Goal: Information Seeking & Learning: Learn about a topic

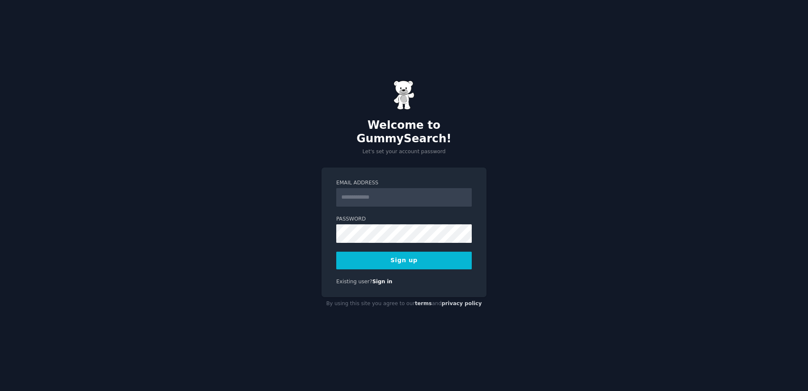
click at [395, 188] on input "Email Address" at bounding box center [403, 197] width 135 height 19
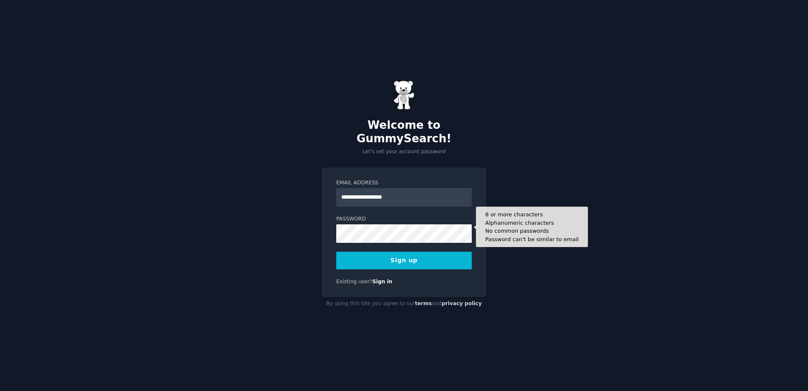
type input "**********"
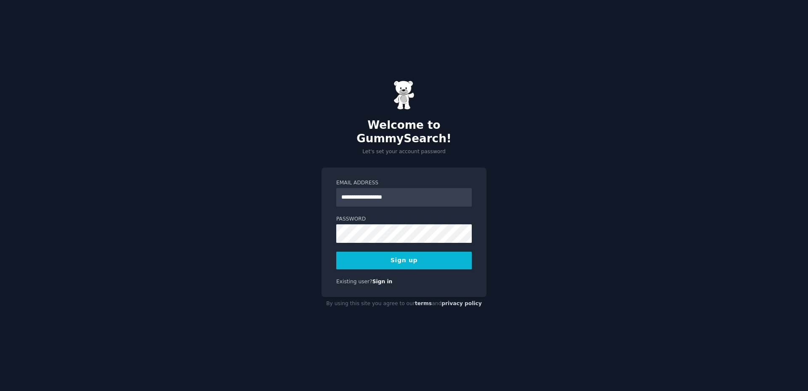
click at [390, 262] on div "**********" at bounding box center [403, 232] width 165 height 130
click at [389, 253] on button "Sign up" at bounding box center [403, 261] width 135 height 18
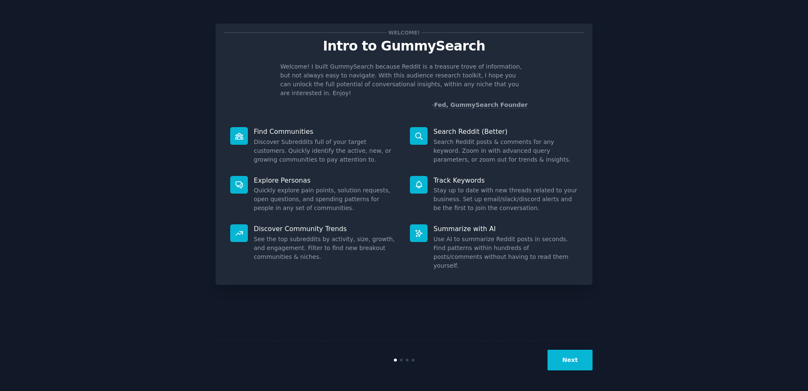
click at [588, 367] on button "Next" at bounding box center [569, 360] width 45 height 21
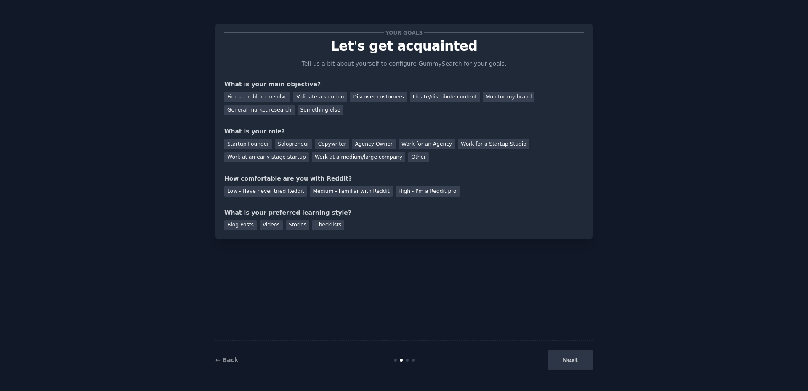
click at [567, 359] on div "Next" at bounding box center [530, 360] width 126 height 21
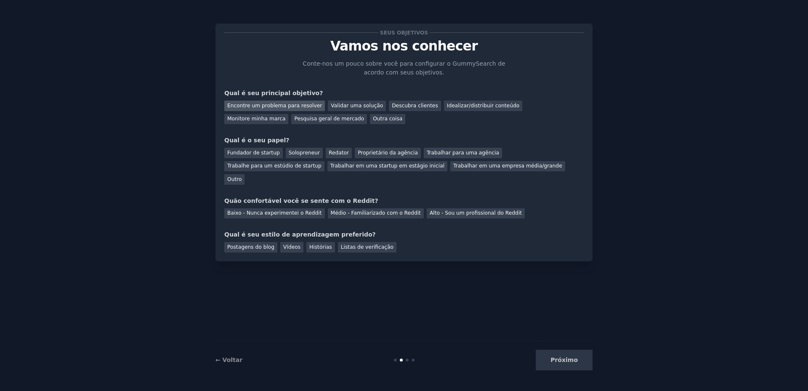
click at [298, 107] on font "Encontre um problema para resolver" at bounding box center [274, 106] width 95 height 6
click at [331, 106] on font "Validar uma solução" at bounding box center [357, 106] width 52 height 6
click at [294, 122] on font "Pesquisa geral de mercado" at bounding box center [329, 119] width 70 height 6
click at [241, 176] on font "Outro" at bounding box center [234, 179] width 14 height 6
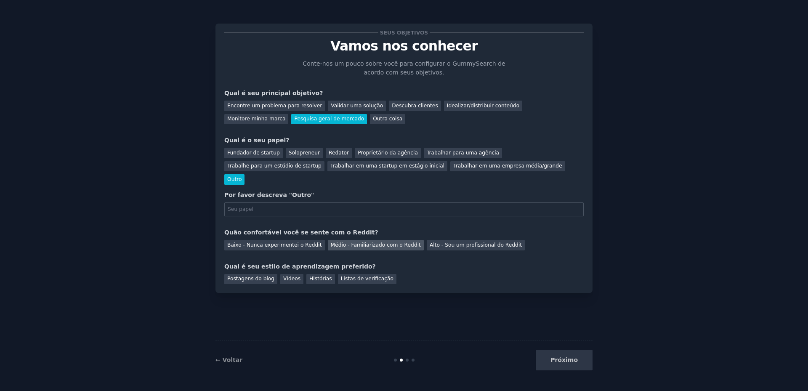
click at [340, 242] on font "Médio - Familiarizado com o Reddit" at bounding box center [376, 245] width 90 height 6
click at [259, 276] on font "Postagens do blog" at bounding box center [250, 279] width 47 height 6
click at [562, 362] on div "Próximo" at bounding box center [530, 360] width 126 height 21
click at [321, 163] on font "Trabalhe para um estúdio de startup" at bounding box center [274, 166] width 94 height 6
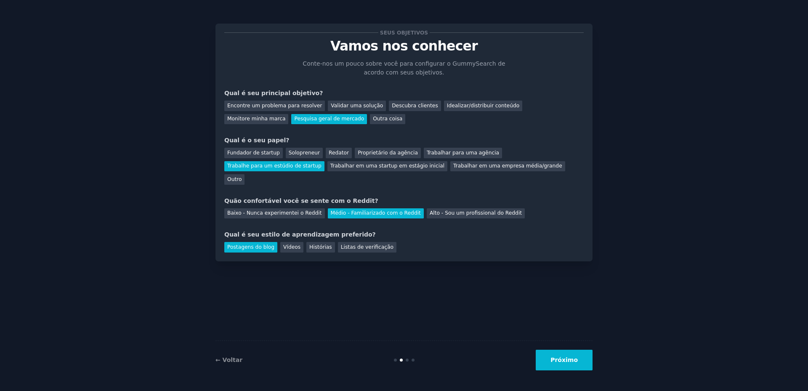
click at [558, 360] on font "Próximo" at bounding box center [563, 359] width 27 height 7
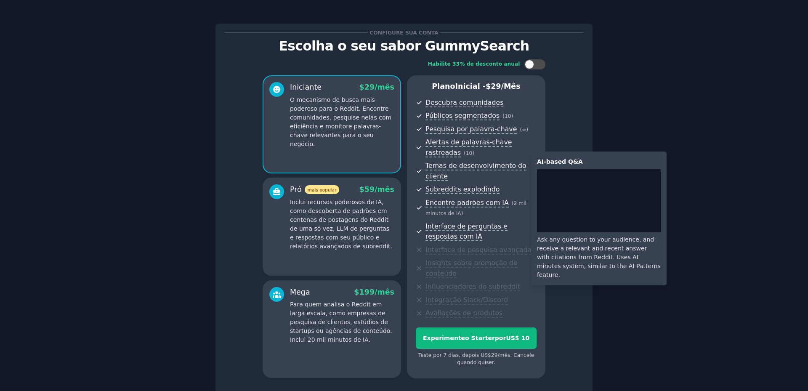
scroll to position [57, 0]
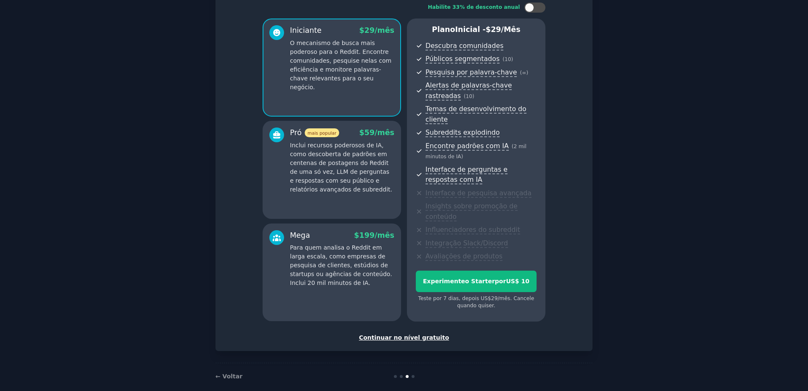
click at [411, 334] on font "Continuar no nível gratuito" at bounding box center [404, 337] width 90 height 7
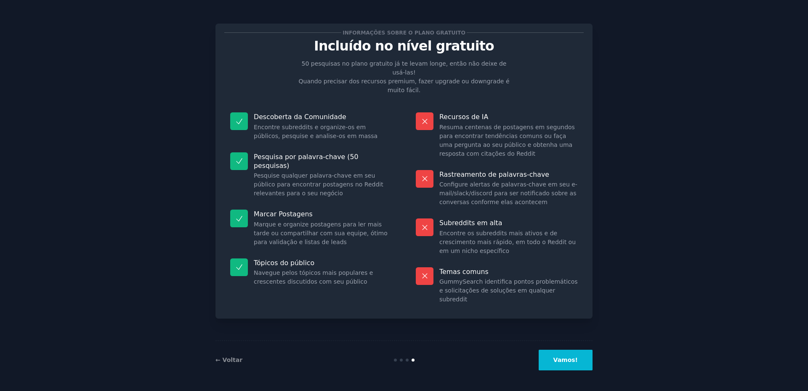
click at [569, 363] on font "Vamos!" at bounding box center [565, 359] width 24 height 7
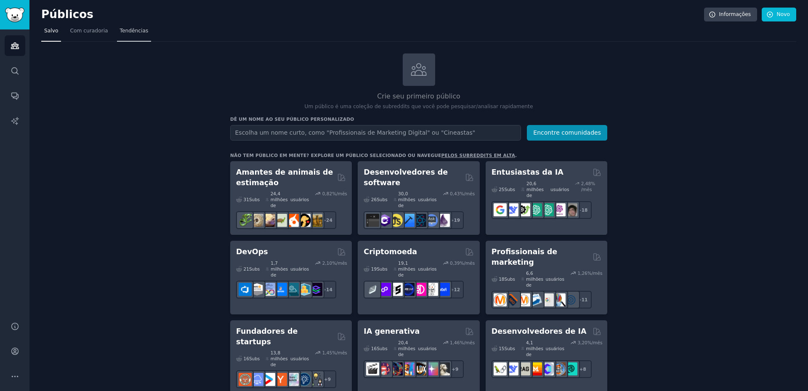
click at [141, 35] on link "Tendências" at bounding box center [134, 32] width 34 height 17
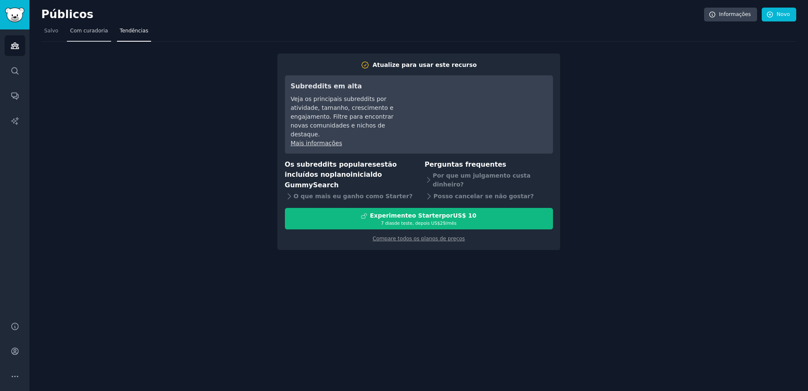
click at [102, 35] on link "Com curadoria" at bounding box center [89, 32] width 44 height 17
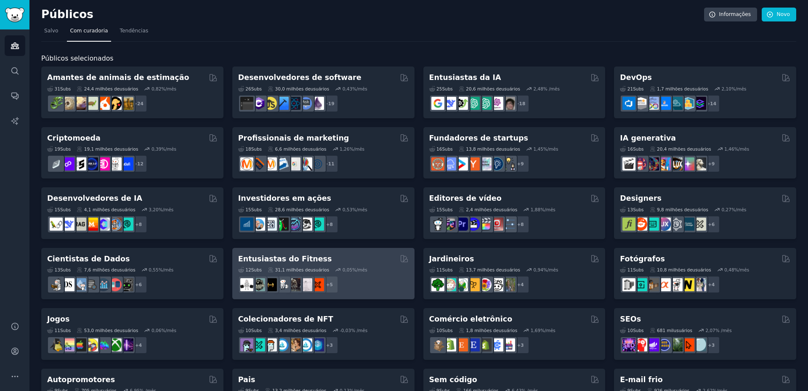
click at [335, 254] on div "Entusiastas do Fitness" at bounding box center [323, 259] width 170 height 11
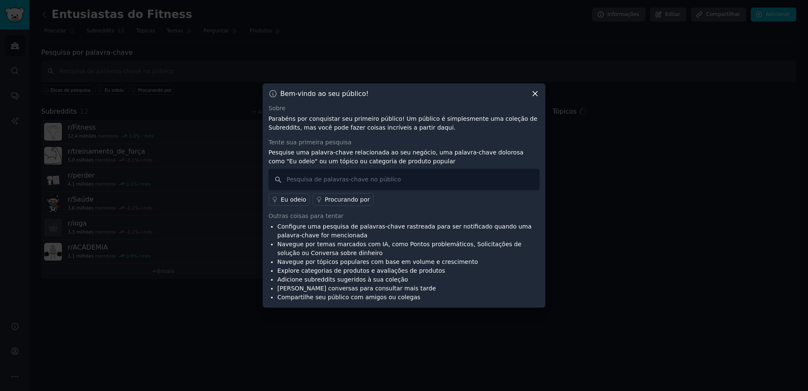
click at [537, 92] on icon at bounding box center [535, 94] width 5 height 5
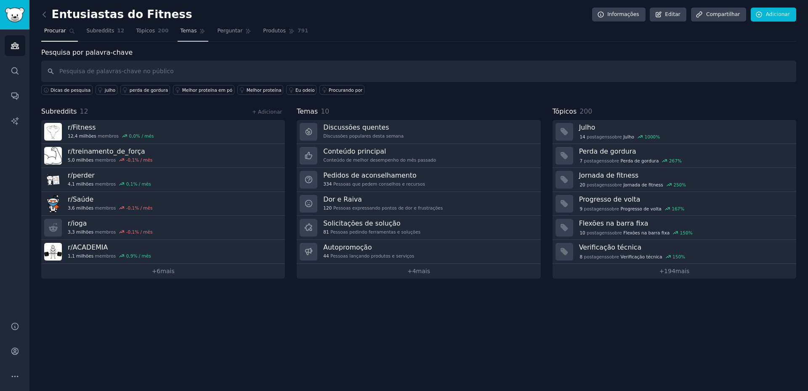
click at [159, 31] on span "200" at bounding box center [163, 31] width 11 height 8
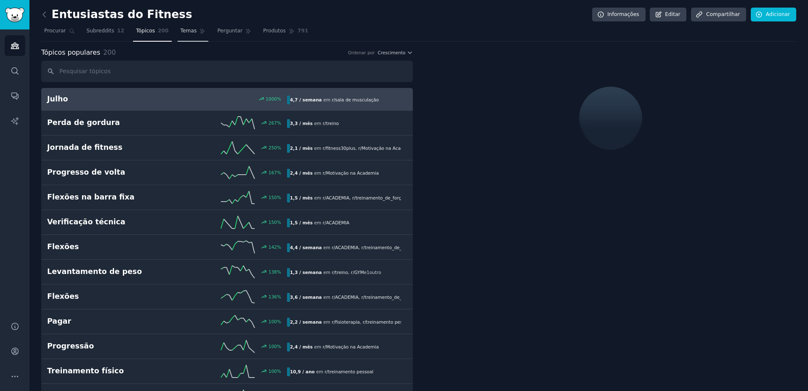
click at [184, 29] on font "Temas" at bounding box center [188, 31] width 16 height 6
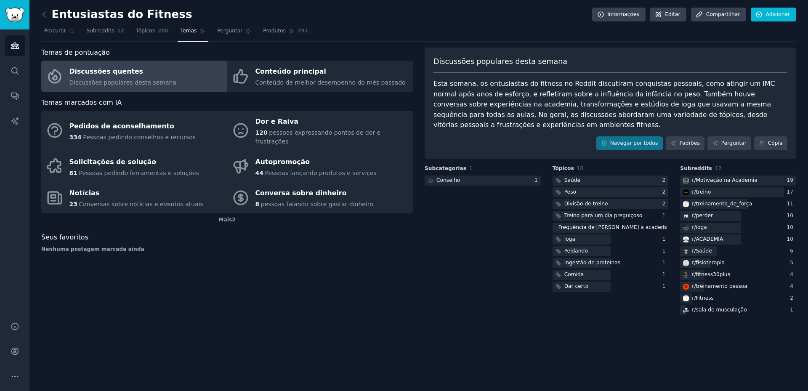
click at [121, 263] on div "Temas de pontuação Discussões quentes Discussões populares [PERSON_NAME] Conteú…" at bounding box center [226, 182] width 371 height 269
click at [697, 140] on font "Padrões" at bounding box center [689, 143] width 20 height 6
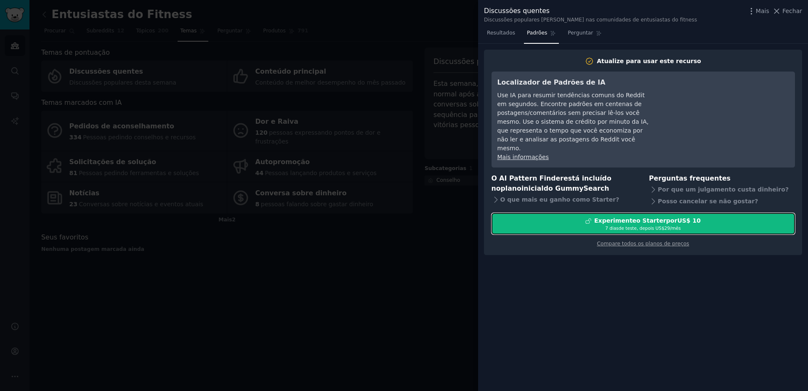
drag, startPoint x: 637, startPoint y: 217, endPoint x: 647, endPoint y: 246, distance: 30.9
click at [647, 246] on div "Atualize para usar este recurso Localizador de Padrões de IA Use IA para resumi…" at bounding box center [643, 153] width 318 height 206
click at [646, 241] on font "Compare todos os planos de preços" at bounding box center [643, 244] width 92 height 6
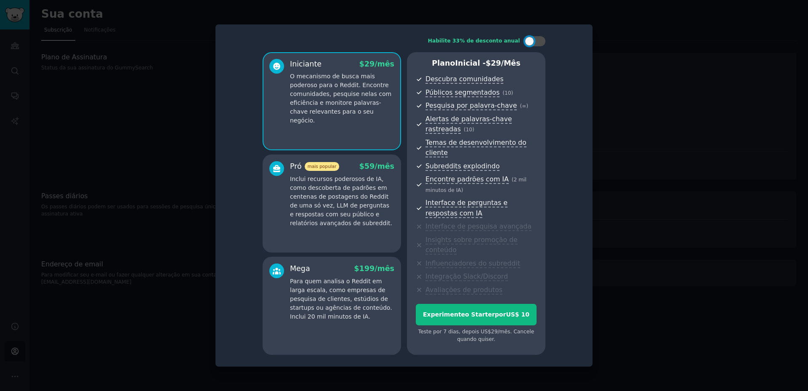
click at [623, 167] on div at bounding box center [404, 195] width 808 height 391
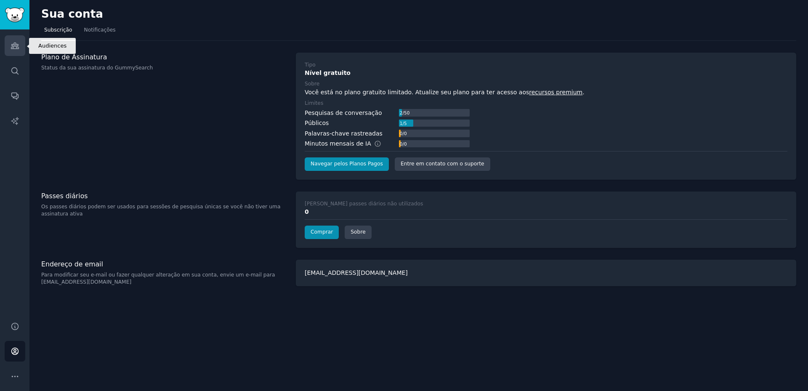
click at [21, 43] on link "Públicos" at bounding box center [15, 45] width 21 height 21
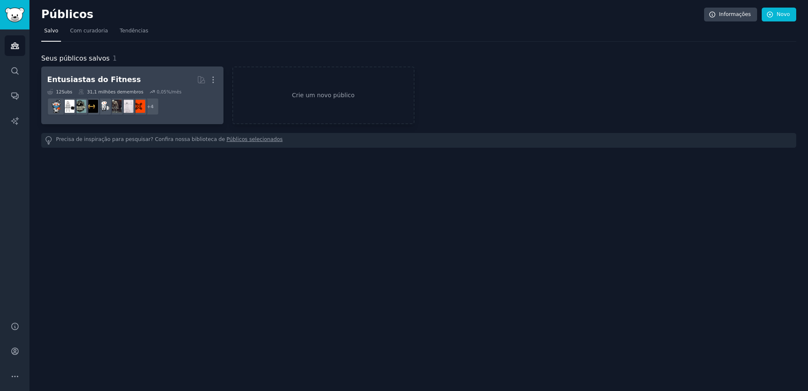
click at [117, 78] on font "Entusiastas do Fitness" at bounding box center [94, 79] width 94 height 8
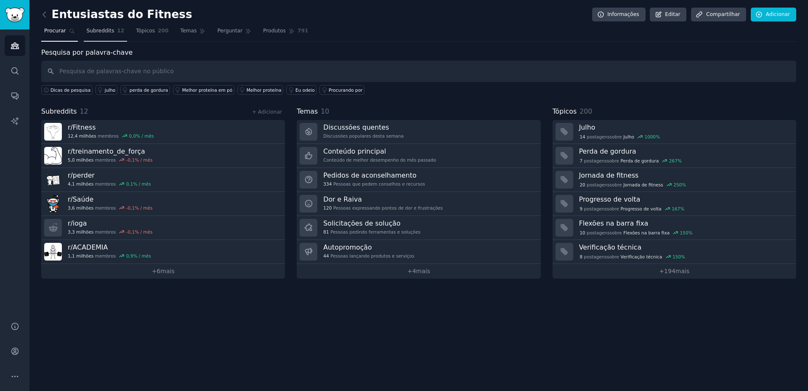
click at [105, 35] on link "Subreddits 12" at bounding box center [106, 32] width 44 height 17
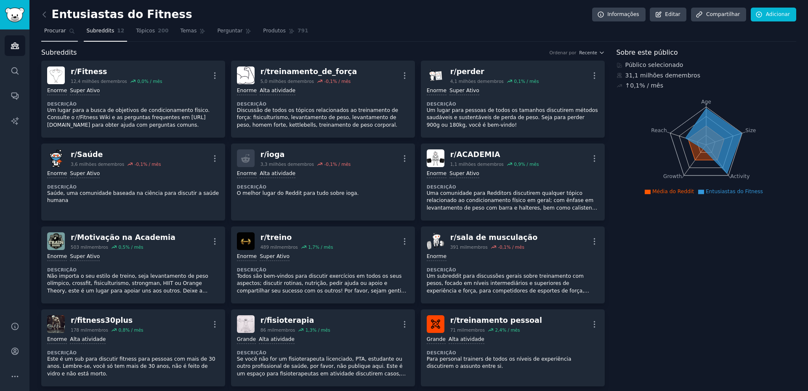
click at [66, 33] on link "Procurar" at bounding box center [59, 32] width 37 height 17
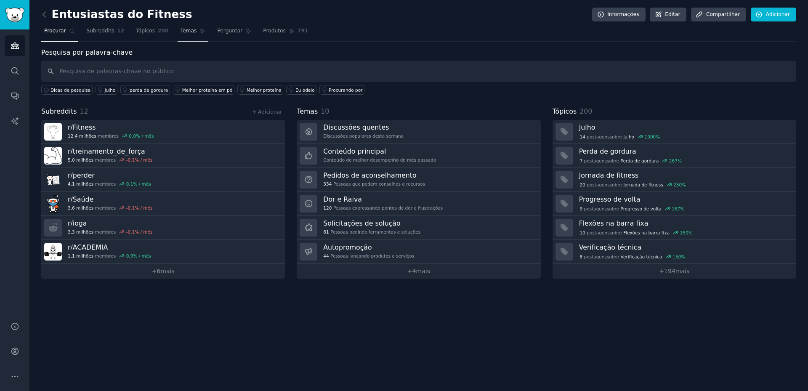
click at [184, 33] on font "Temas" at bounding box center [188, 31] width 16 height 6
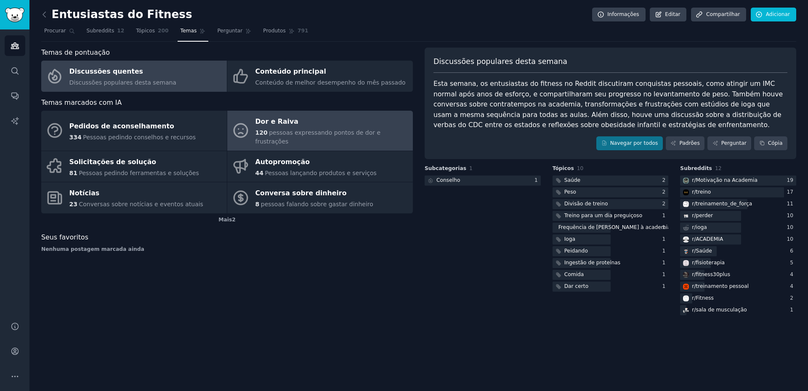
click at [289, 132] on font "pessoas expressando pontos de dor e frustrações" at bounding box center [317, 137] width 125 height 16
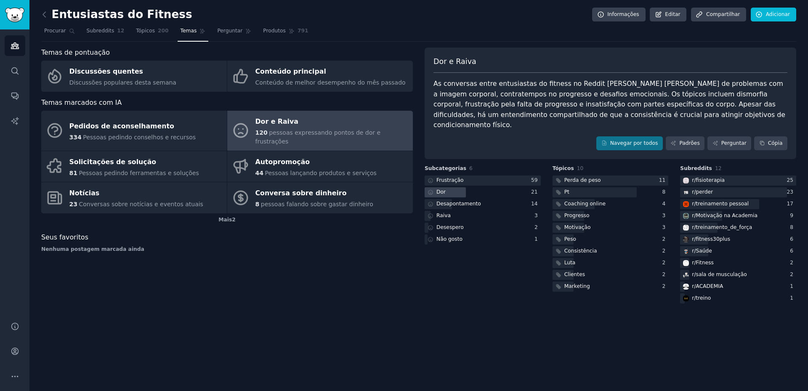
click at [482, 187] on div "Dor" at bounding box center [482, 192] width 116 height 11
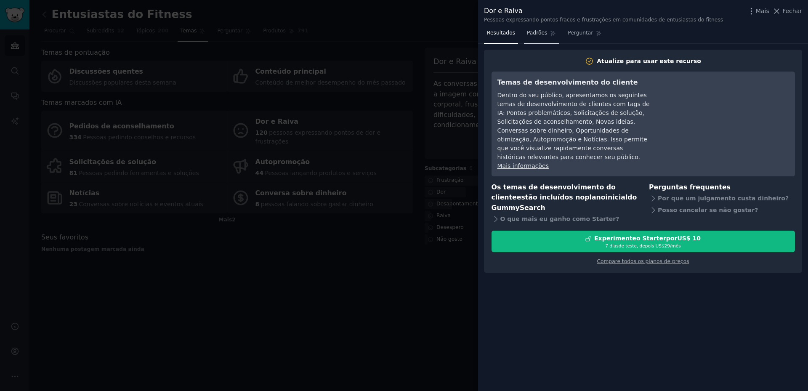
click at [536, 29] on link "Padrões" at bounding box center [541, 35] width 35 height 17
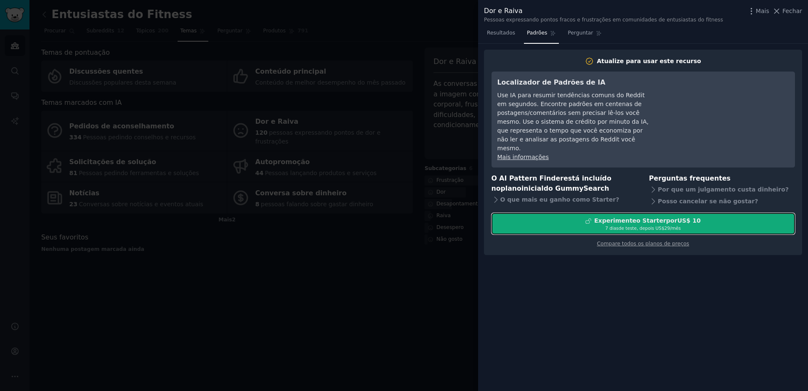
click at [623, 225] on font "de teste, depois US$" at bounding box center [641, 227] width 46 height 5
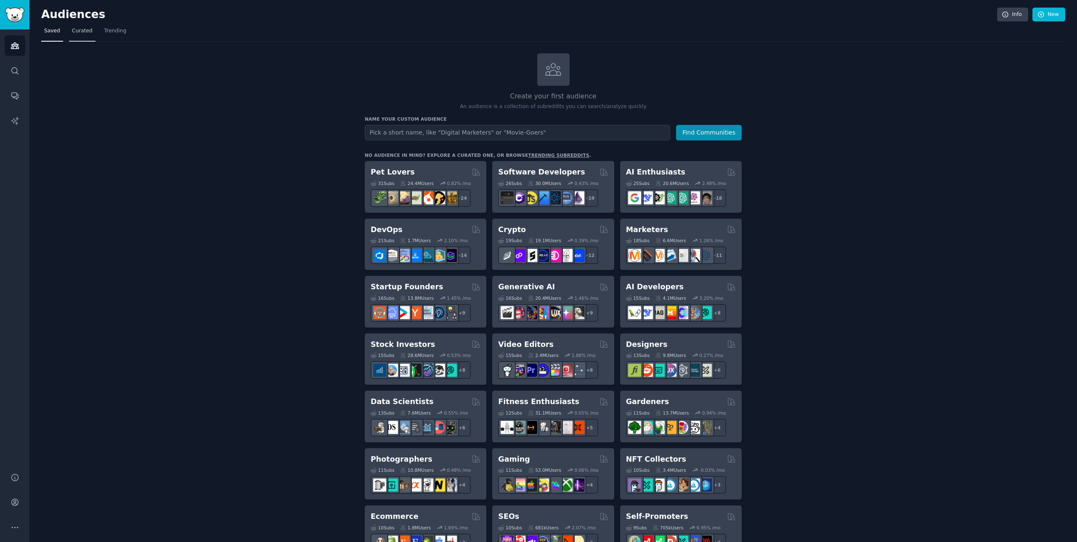
click at [80, 27] on link "Curated" at bounding box center [82, 32] width 27 height 17
